Goal: Transaction & Acquisition: Download file/media

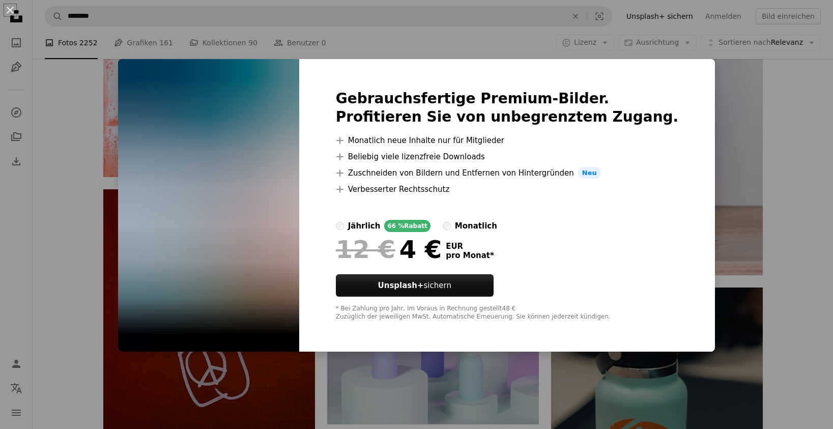
scroll to position [9226, 0]
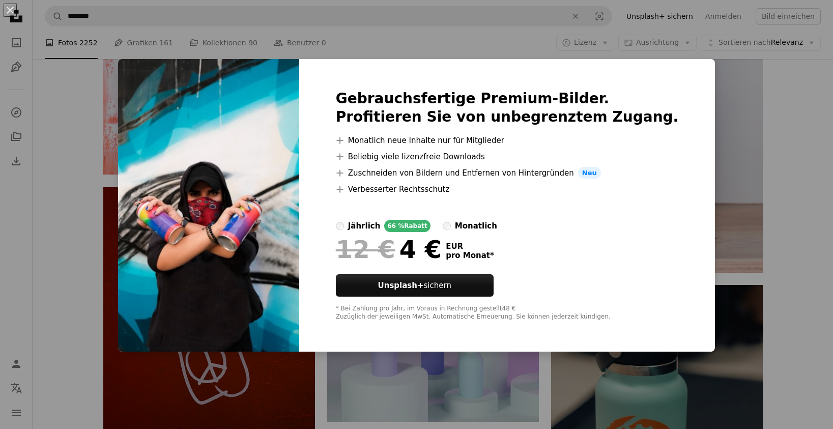
click at [598, 315] on div "* Bei Zahlung pro Jahr, im Voraus in Rechnung gestellt 48 € Zuzüglich der jewei…" at bounding box center [507, 313] width 343 height 16
click at [461, 363] on div "An X shape Gebrauchsfertige Premium-Bilder. Profitieren Sie von unbegrenztem Zu…" at bounding box center [416, 214] width 833 height 429
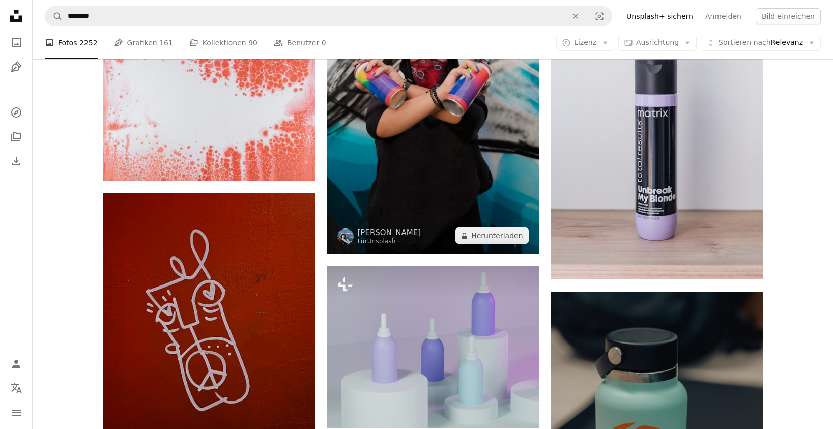
scroll to position [9232, 0]
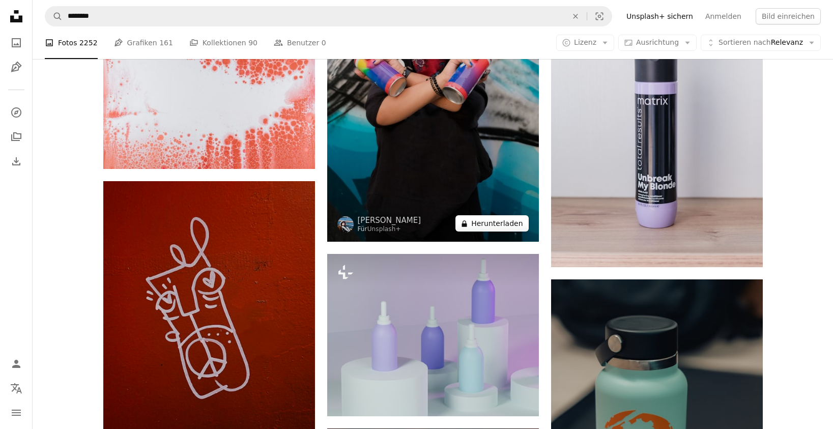
click at [480, 222] on button "A lock Herunterladen" at bounding box center [491, 223] width 73 height 16
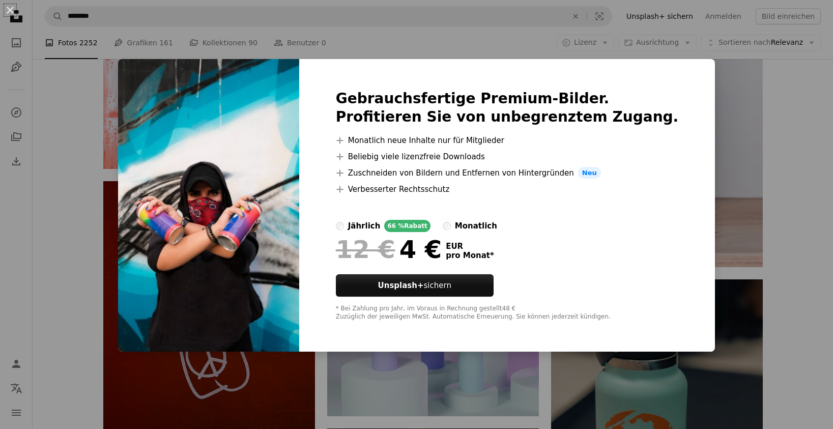
click at [755, 185] on div "An X shape Gebrauchsfertige Premium-Bilder. Profitieren Sie von unbegrenztem Zu…" at bounding box center [416, 214] width 833 height 429
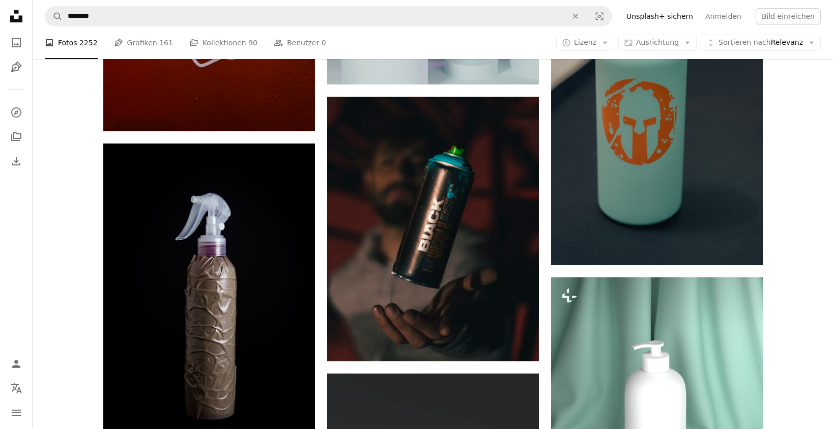
scroll to position [9564, 0]
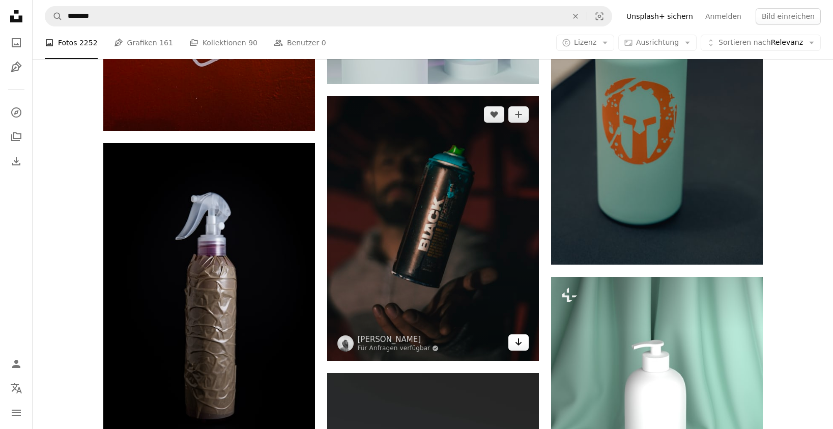
click at [520, 344] on icon "Arrow pointing down" at bounding box center [518, 342] width 8 height 12
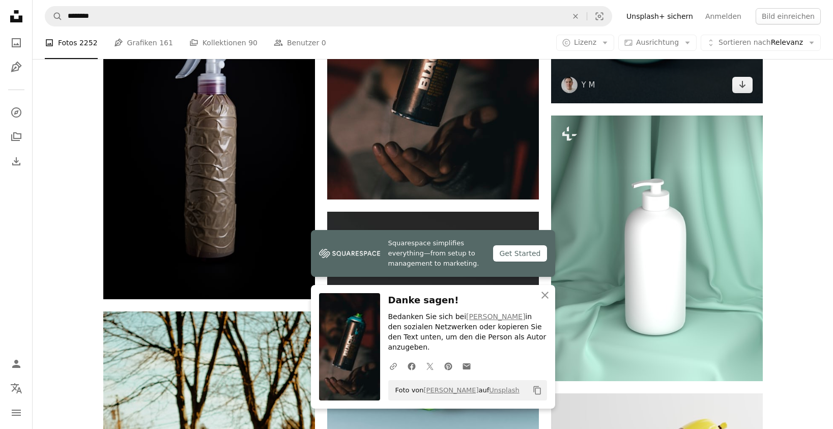
scroll to position [9729, 0]
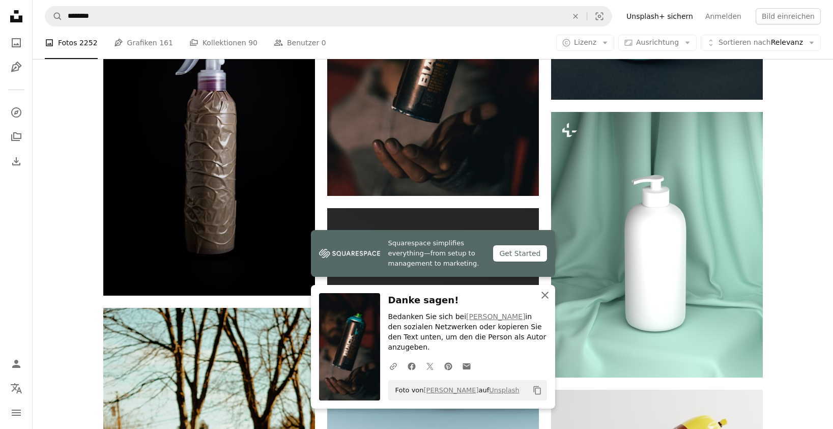
click at [545, 300] on icon "An X shape" at bounding box center [545, 295] width 12 height 12
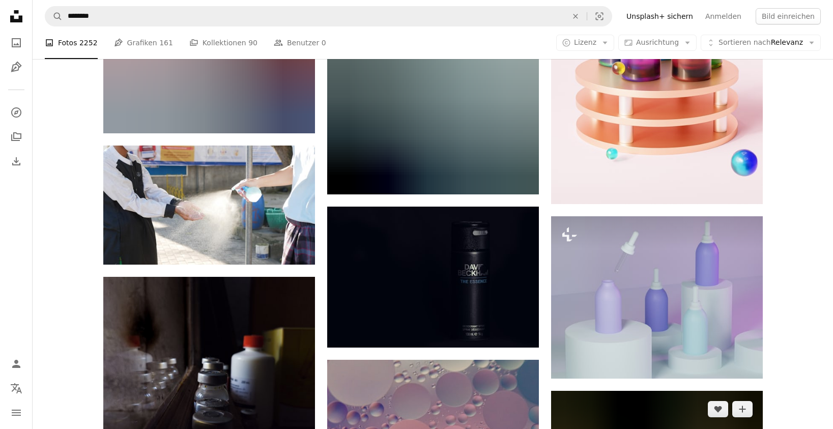
scroll to position [19073, 0]
